Goal: Register for event/course

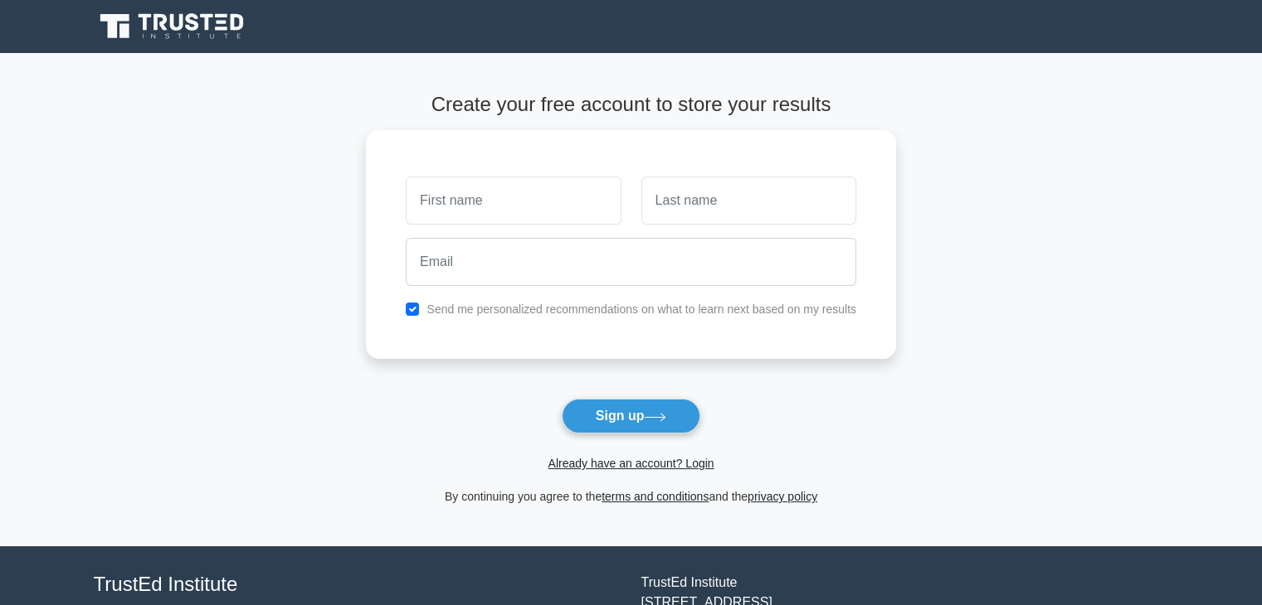
click at [185, 18] on icon at bounding box center [173, 27] width 159 height 32
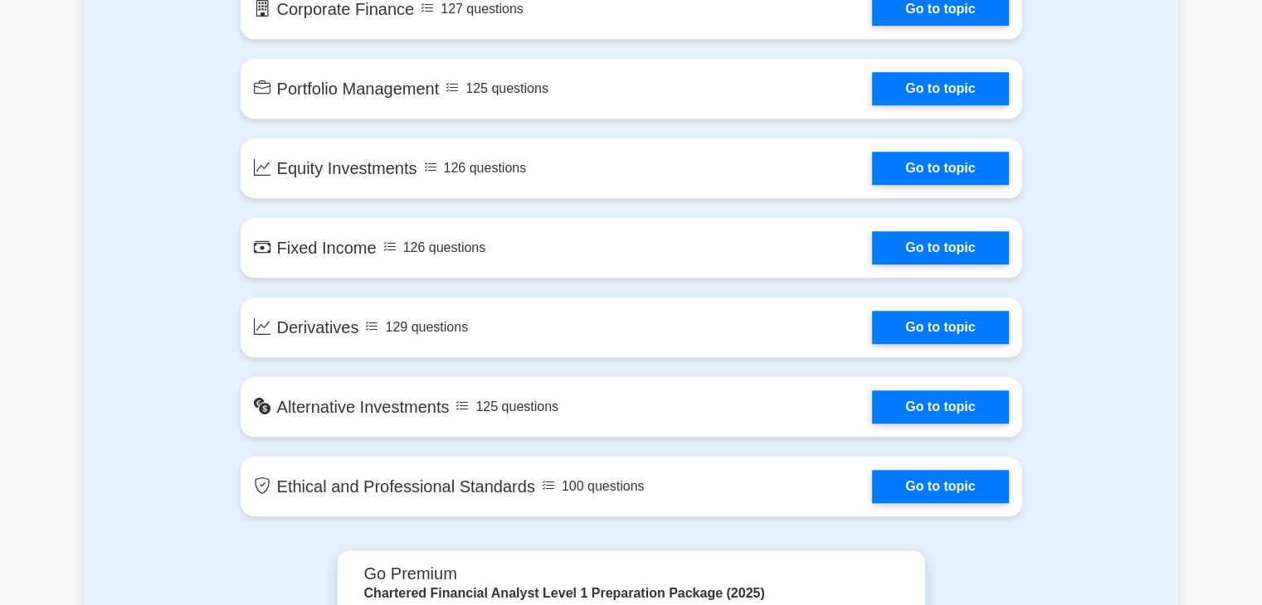
scroll to position [1244, 0]
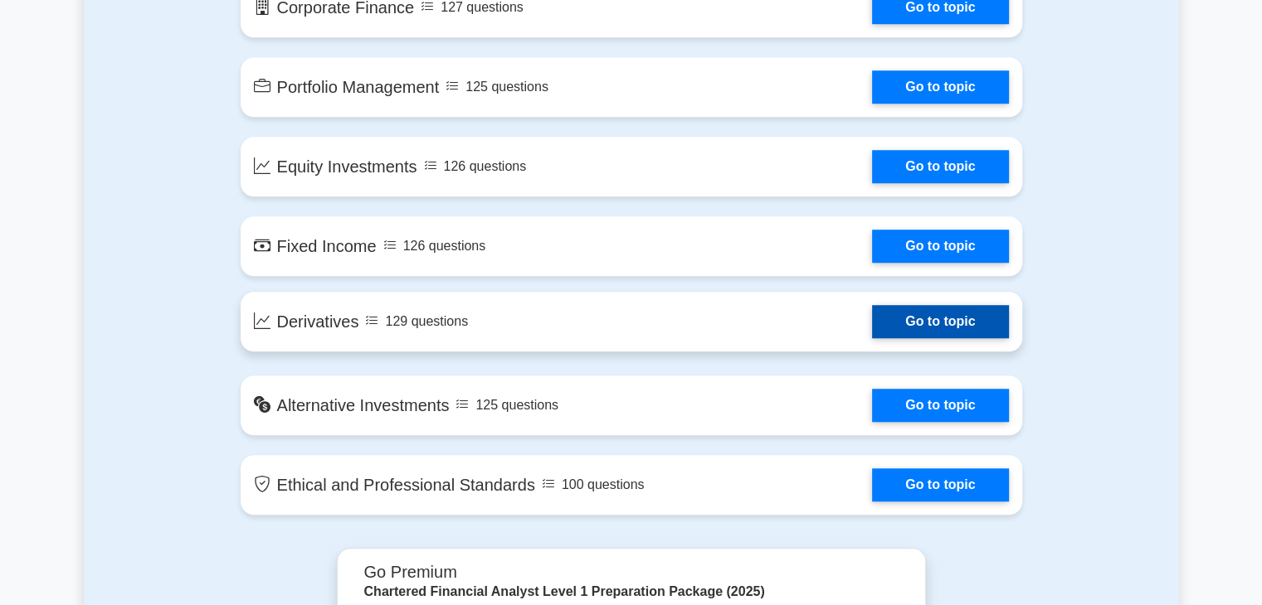
click at [910, 318] on link "Go to topic" at bounding box center [940, 321] width 136 height 33
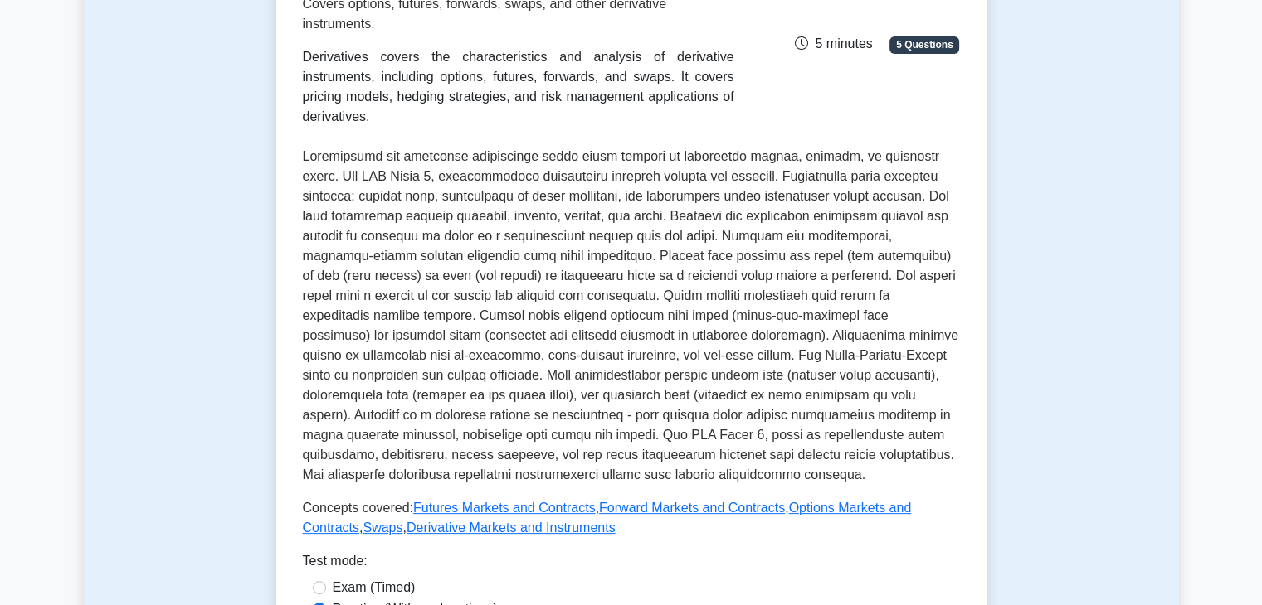
scroll to position [415, 0]
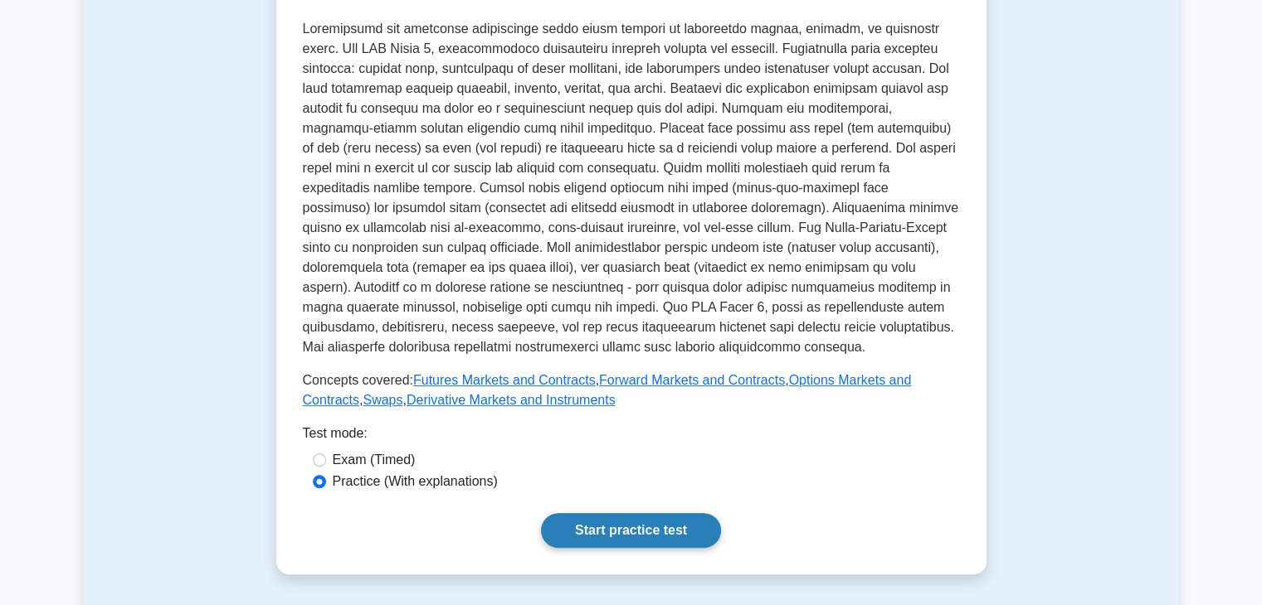
click at [600, 522] on link "Start practice test" at bounding box center [631, 530] width 180 height 35
